Goal: Navigation & Orientation: Find specific page/section

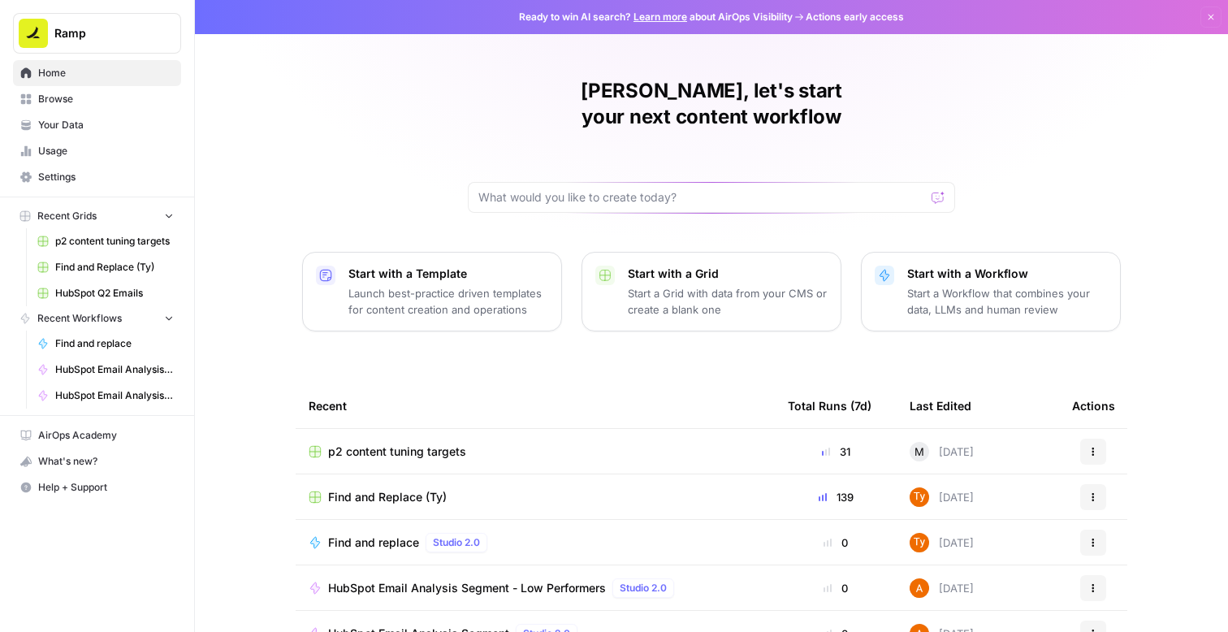
scroll to position [115, 0]
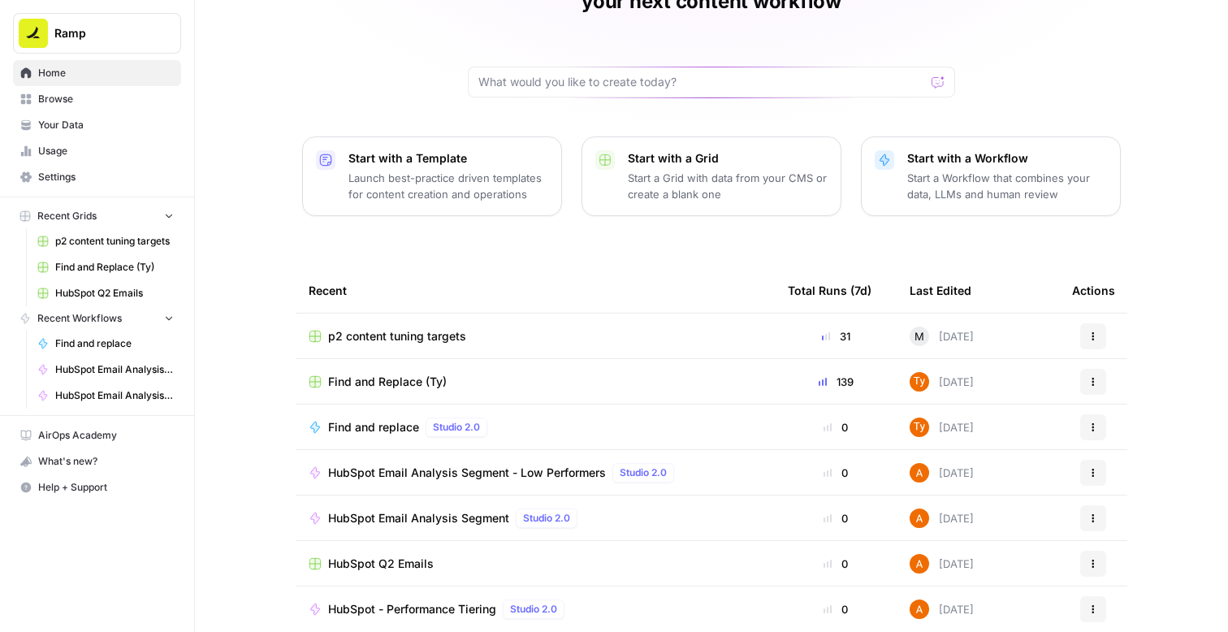
click at [90, 104] on span "Browse" at bounding box center [106, 99] width 136 height 15
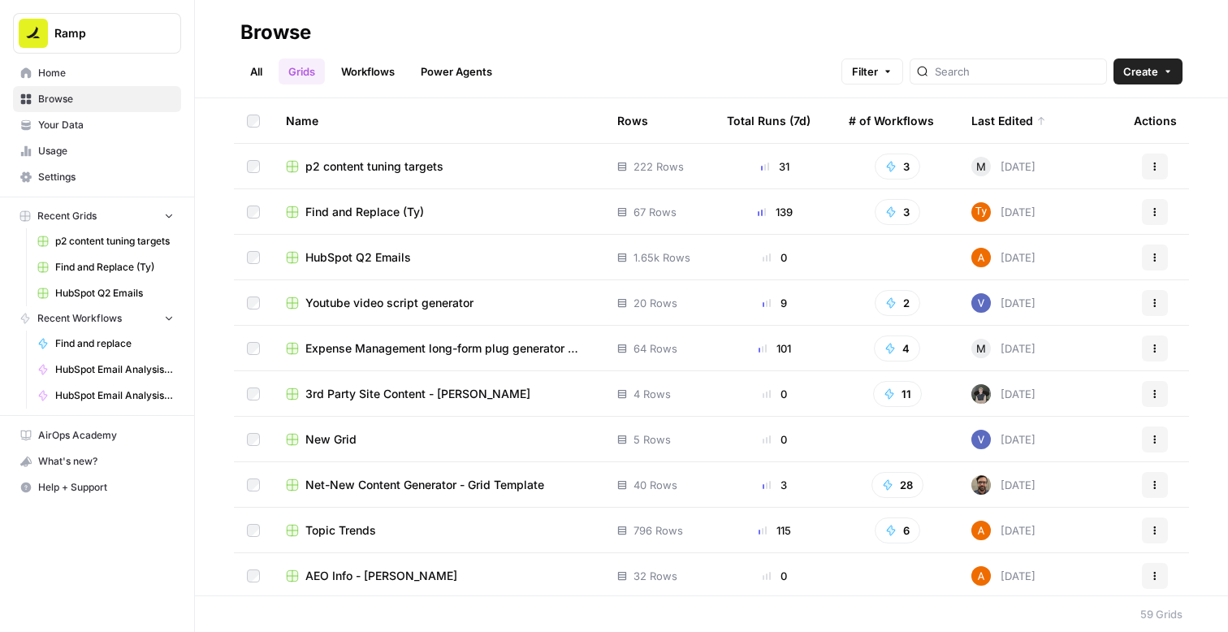
click at [353, 250] on span "HubSpot Q2 Emails" at bounding box center [358, 257] width 106 height 16
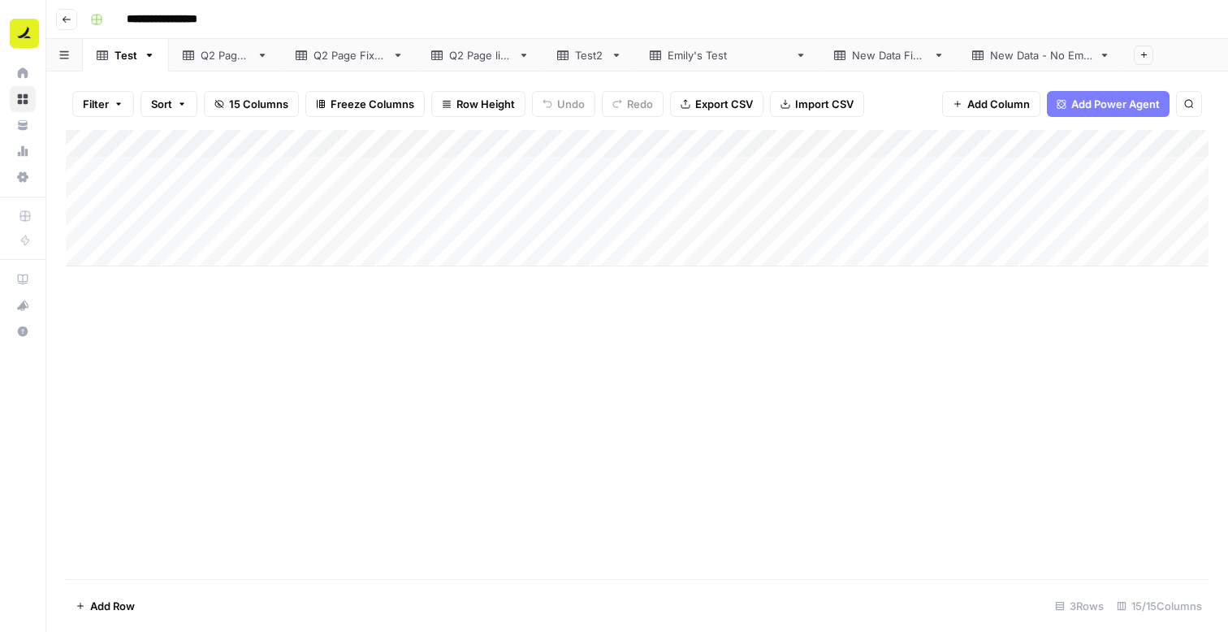
click at [683, 62] on div "[PERSON_NAME]'s Test" at bounding box center [728, 55] width 121 height 16
click at [852, 49] on div "New Data Final" at bounding box center [889, 55] width 75 height 16
